Goal: Transaction & Acquisition: Book appointment/travel/reservation

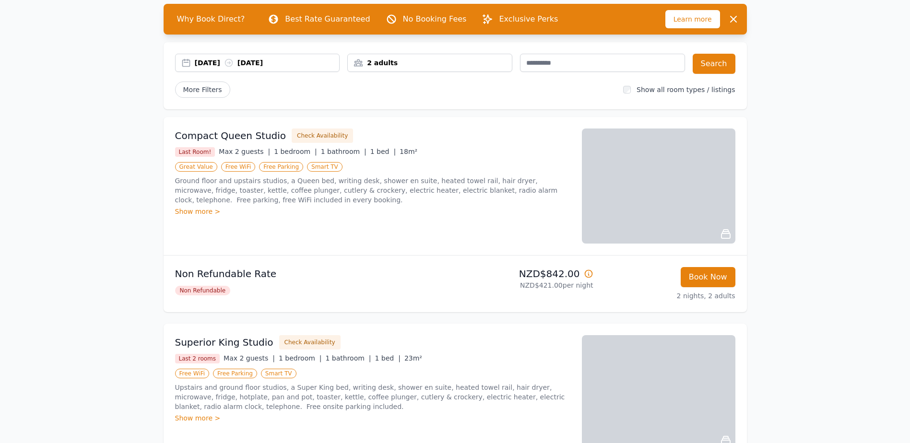
scroll to position [96, 0]
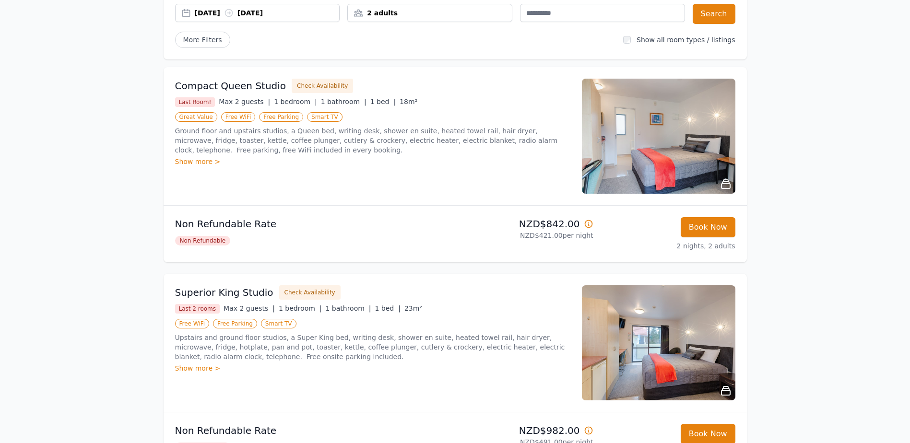
click at [681, 138] on img at bounding box center [659, 136] width 154 height 115
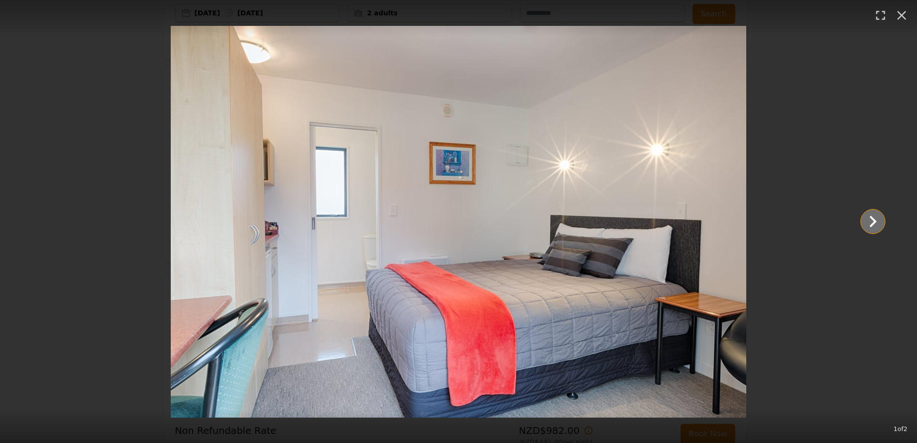
click at [878, 220] on icon "Show slide 2 of 2" at bounding box center [873, 221] width 23 height 23
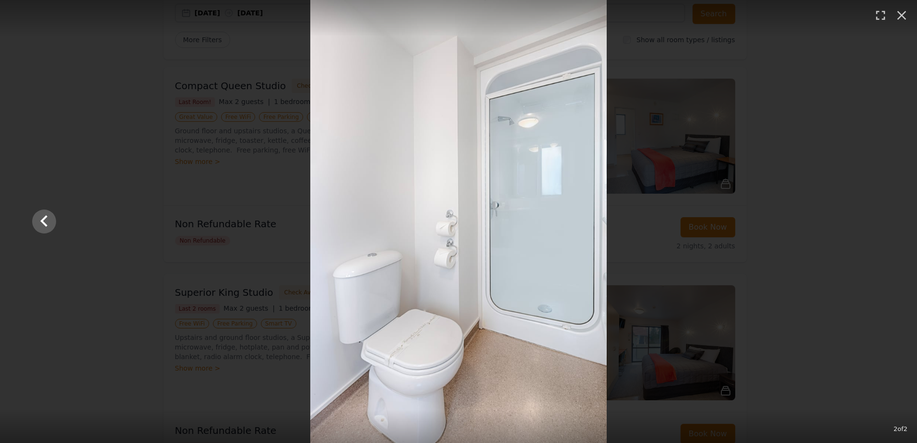
click at [878, 220] on div at bounding box center [459, 221] width 872 height 443
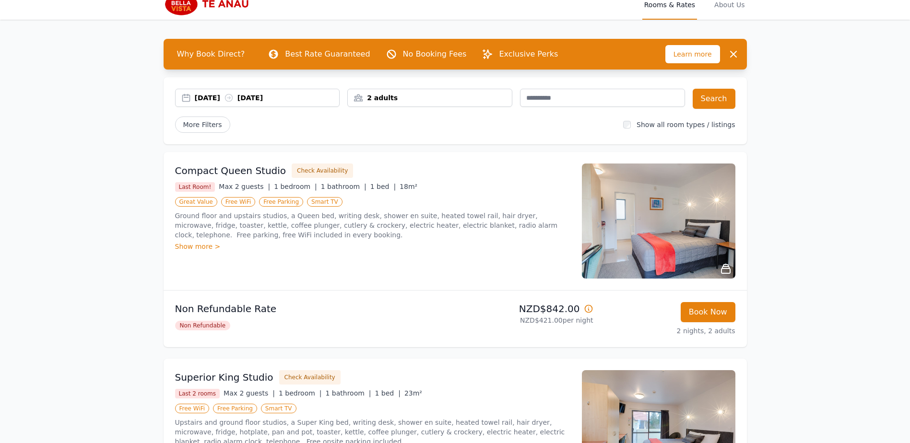
scroll to position [0, 0]
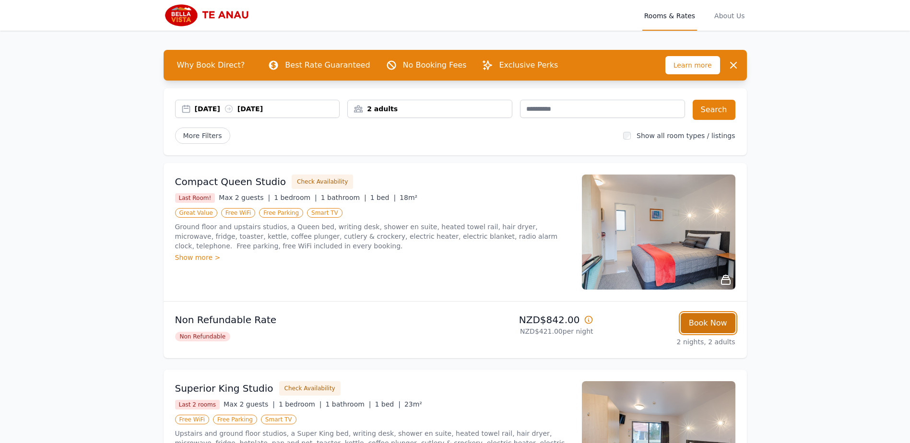
click at [705, 331] on button "Book Now" at bounding box center [708, 323] width 55 height 20
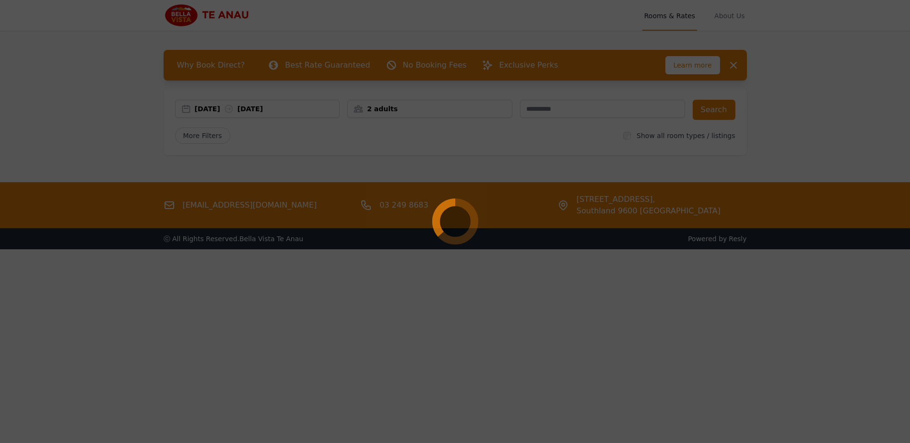
select select "**"
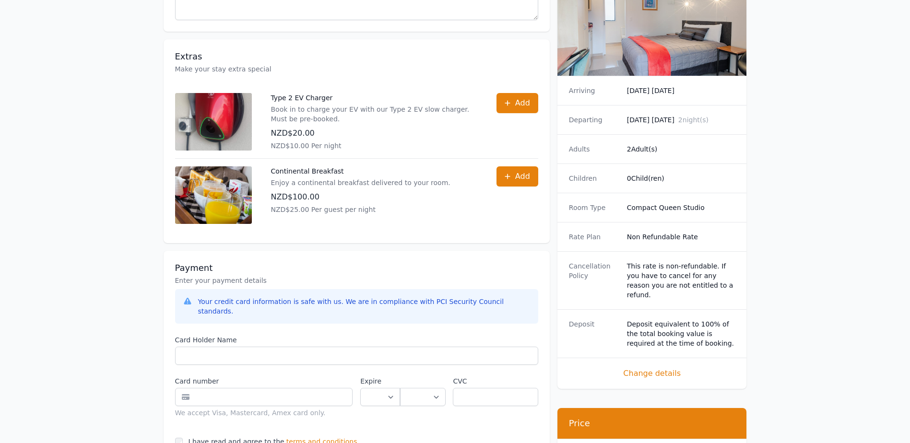
scroll to position [336, 0]
